Goal: Information Seeking & Learning: Check status

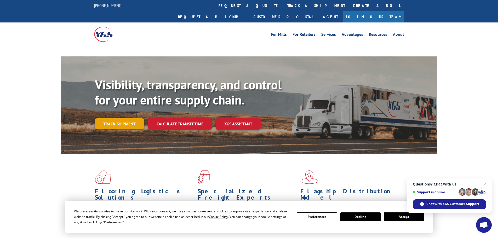
click at [123, 118] on link "Track shipment" at bounding box center [119, 123] width 49 height 11
click at [407, 215] on button "Accept" at bounding box center [403, 216] width 40 height 9
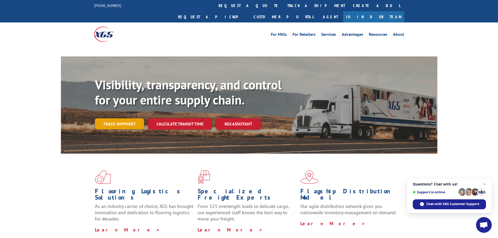
click at [121, 118] on link "Track shipment" at bounding box center [119, 123] width 49 height 11
click at [117, 118] on link "Track shipment" at bounding box center [119, 123] width 49 height 11
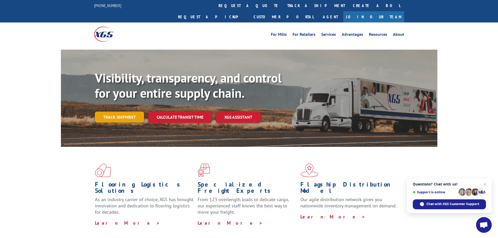
click at [115, 112] on link "Track shipment" at bounding box center [119, 117] width 49 height 11
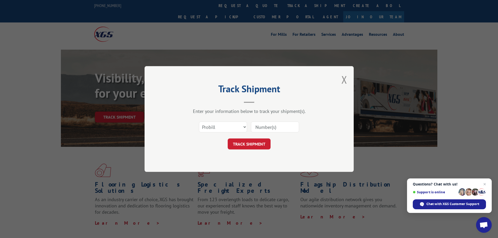
click at [259, 126] on input at bounding box center [275, 126] width 48 height 11
paste input "17230500"
type input "17230500"
click at [242, 143] on button "TRACK SHIPMENT" at bounding box center [248, 143] width 43 height 11
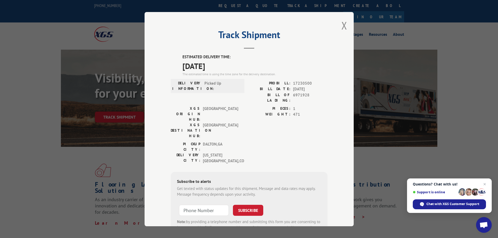
drag, startPoint x: 227, startPoint y: 67, endPoint x: 167, endPoint y: 54, distance: 61.1
click at [167, 54] on div "Track Shipment ESTIMATED DELIVERY TIME: [DATE] The estimated time is using the …" at bounding box center [248, 119] width 209 height 214
copy div "ESTIMATED DELIVERY TIME: [DATE]"
click at [341, 24] on button "Close modal" at bounding box center [344, 26] width 6 height 14
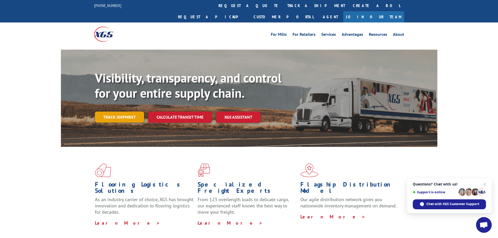
click at [126, 112] on link "Track shipment" at bounding box center [119, 117] width 49 height 11
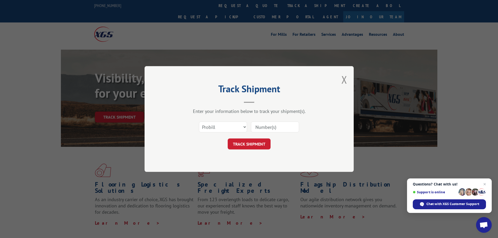
click at [258, 125] on input at bounding box center [275, 126] width 48 height 11
paste input "17230367"
type input "17230367"
click at [255, 143] on button "TRACK SHIPMENT" at bounding box center [248, 143] width 43 height 11
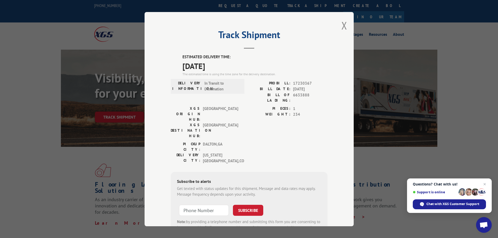
drag, startPoint x: 229, startPoint y: 64, endPoint x: 165, endPoint y: 67, distance: 63.5
click at [165, 67] on div "Track Shipment ESTIMATED DELIVERY TIME: [DATE] The estimated time is using the …" at bounding box center [248, 119] width 209 height 214
copy span "[DATE]"
